Goal: Information Seeking & Learning: Check status

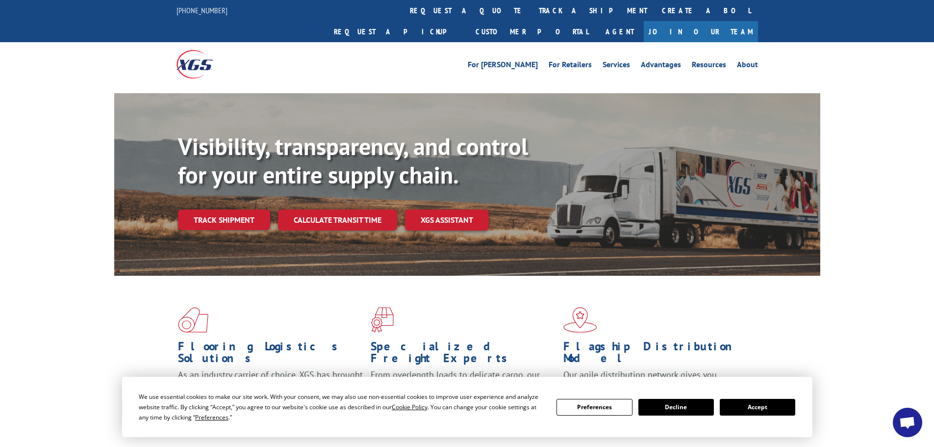
click at [532, 9] on link "track a shipment" at bounding box center [593, 10] width 123 height 21
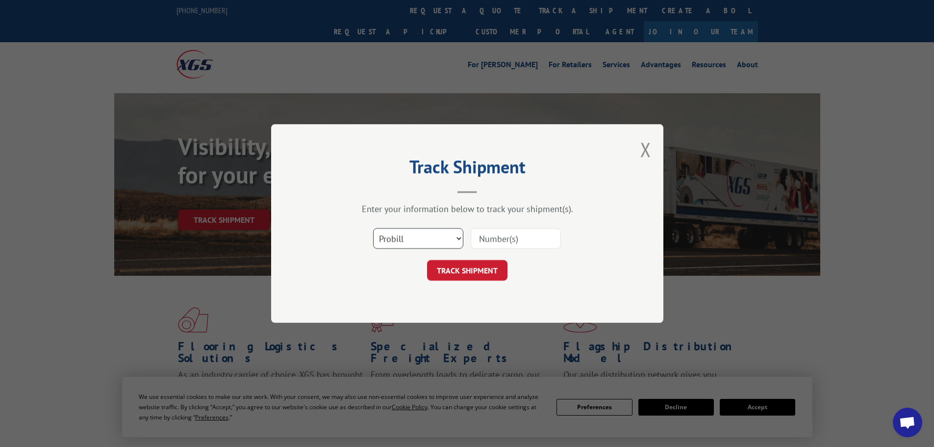
click at [459, 241] on select "Select category... Probill BOL PO" at bounding box center [418, 238] width 90 height 21
select select "po"
click at [373, 228] on select "Select category... Probill BOL PO" at bounding box center [418, 238] width 90 height 21
click at [504, 238] on input at bounding box center [516, 238] width 90 height 21
paste input "COL42033-1"
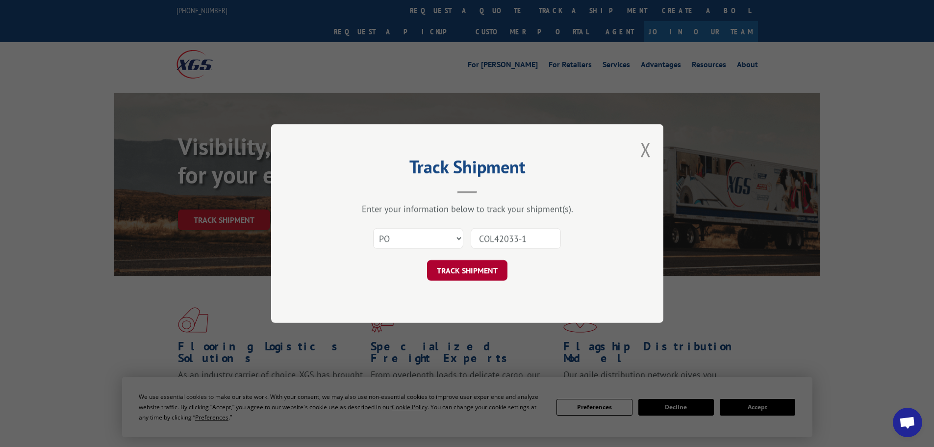
type input "COL42033-1"
click at [455, 271] on button "TRACK SHIPMENT" at bounding box center [467, 270] width 80 height 21
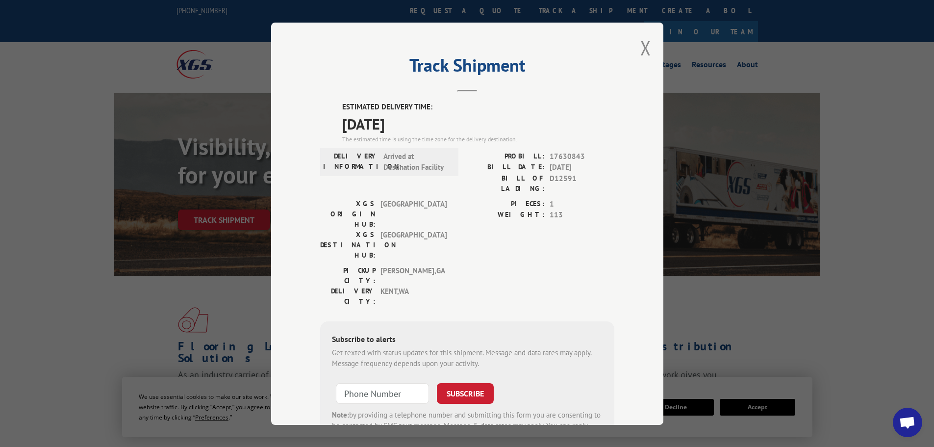
click at [562, 157] on span "17630843" at bounding box center [582, 156] width 65 height 11
click at [561, 157] on span "17630843" at bounding box center [582, 156] width 65 height 11
copy span "17630843"
click at [561, 178] on span "D12591" at bounding box center [582, 183] width 65 height 21
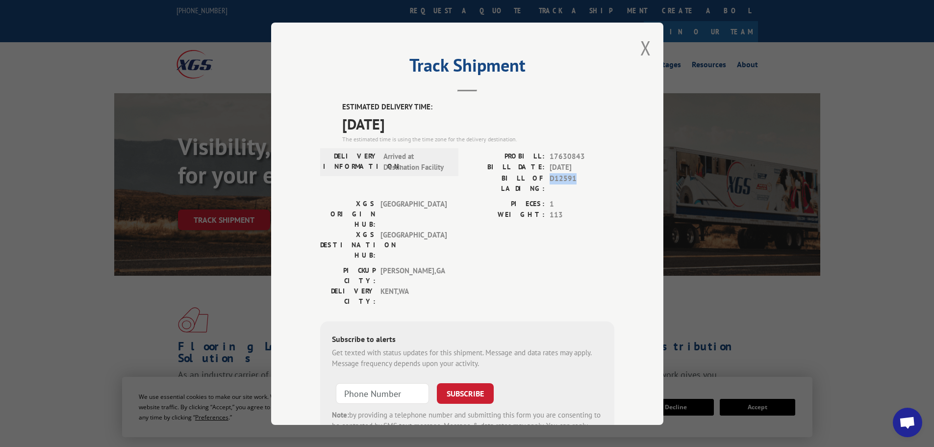
copy span "D12591"
